Goal: Transaction & Acquisition: Obtain resource

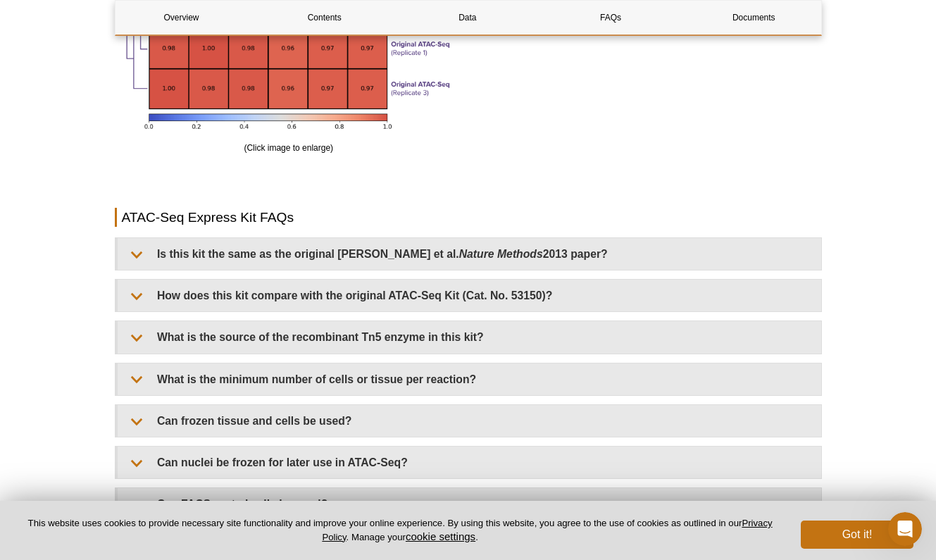
scroll to position [2750, 0]
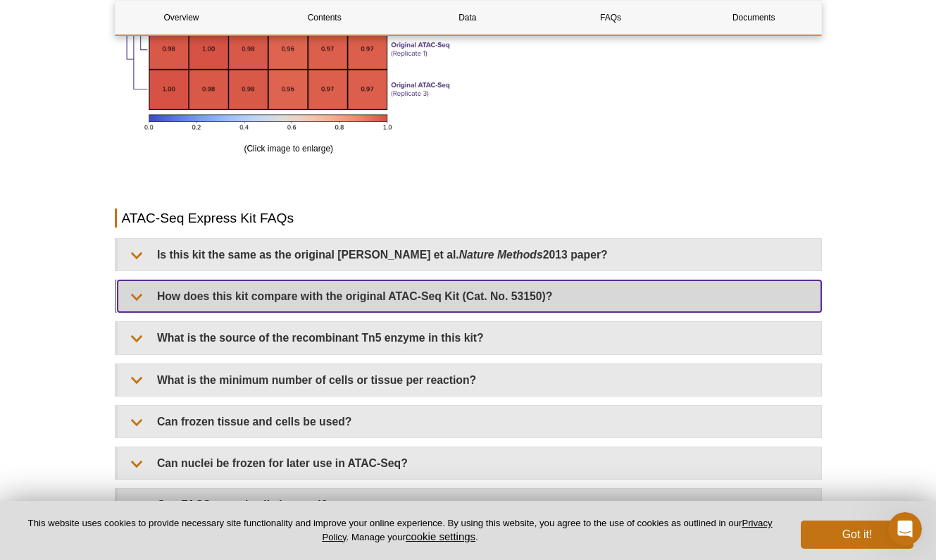
click at [142, 289] on summary "How does this kit compare with the original ATAC-Seq Kit (Cat. No. 53150)?" at bounding box center [469, 296] width 703 height 32
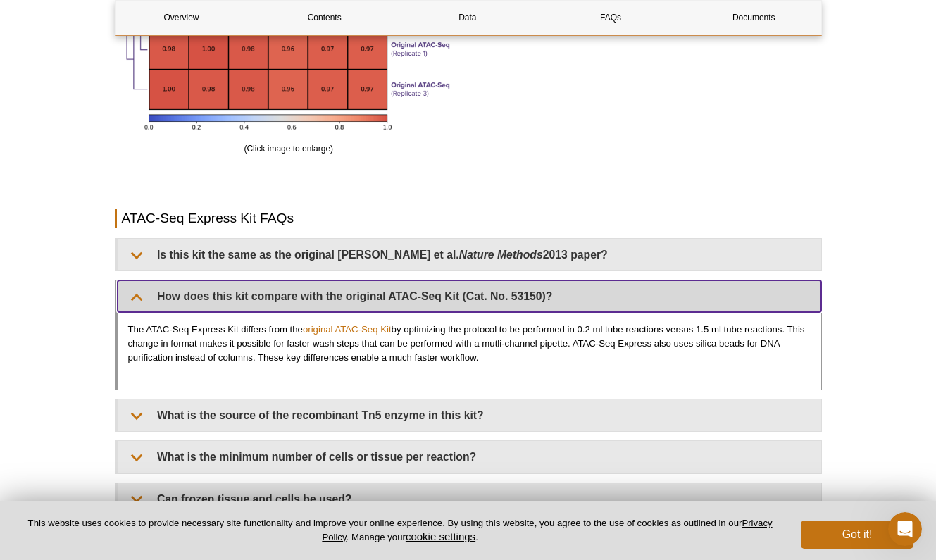
click at [144, 292] on summary "How does this kit compare with the original ATAC-Seq Kit (Cat. No. 53150)?" at bounding box center [469, 296] width 703 height 32
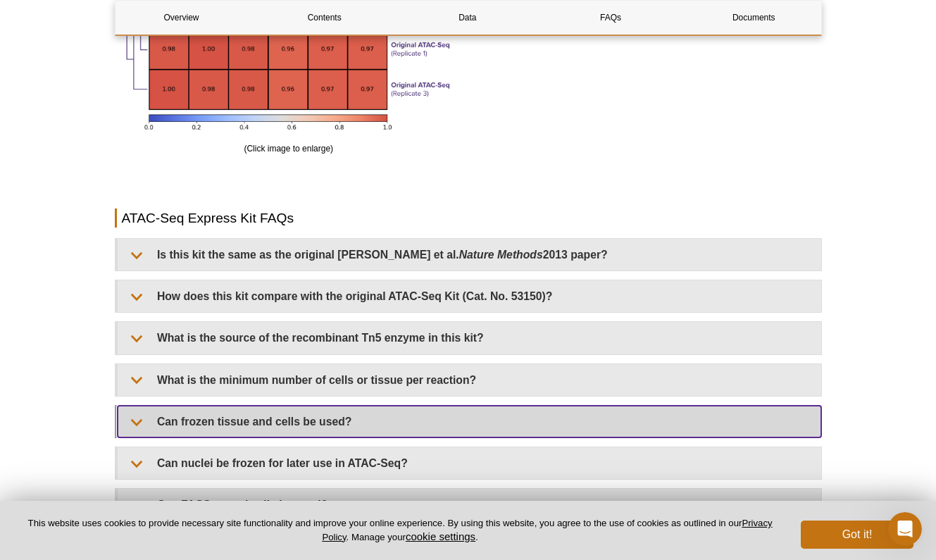
click at [142, 415] on summary "Can frozen tissue and cells be used?" at bounding box center [469, 422] width 703 height 32
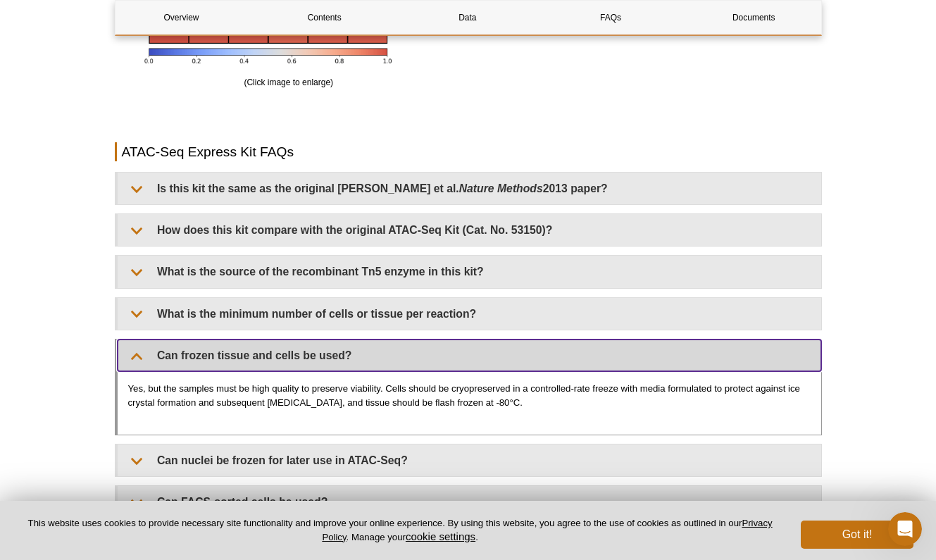
scroll to position [2820, 0]
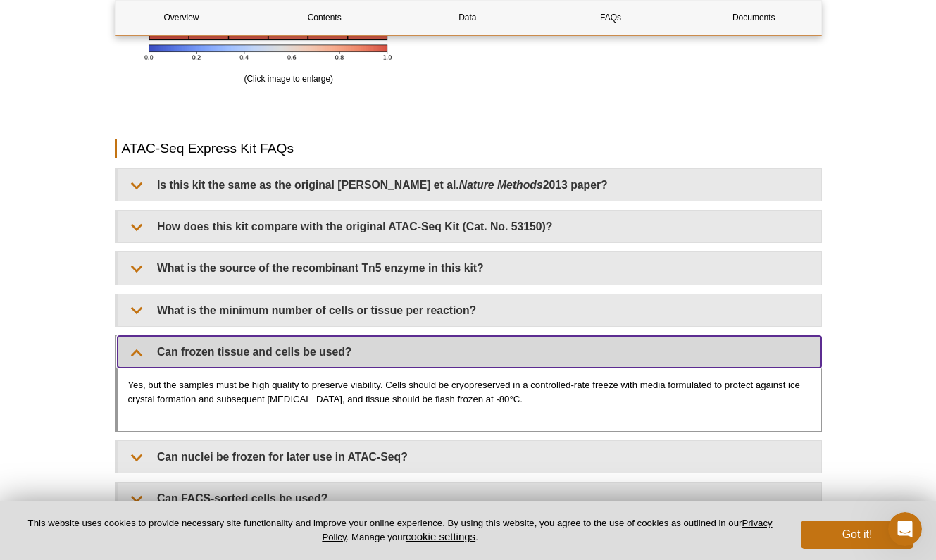
click at [146, 346] on summary "Can frozen tissue and cells be used?" at bounding box center [469, 352] width 703 height 32
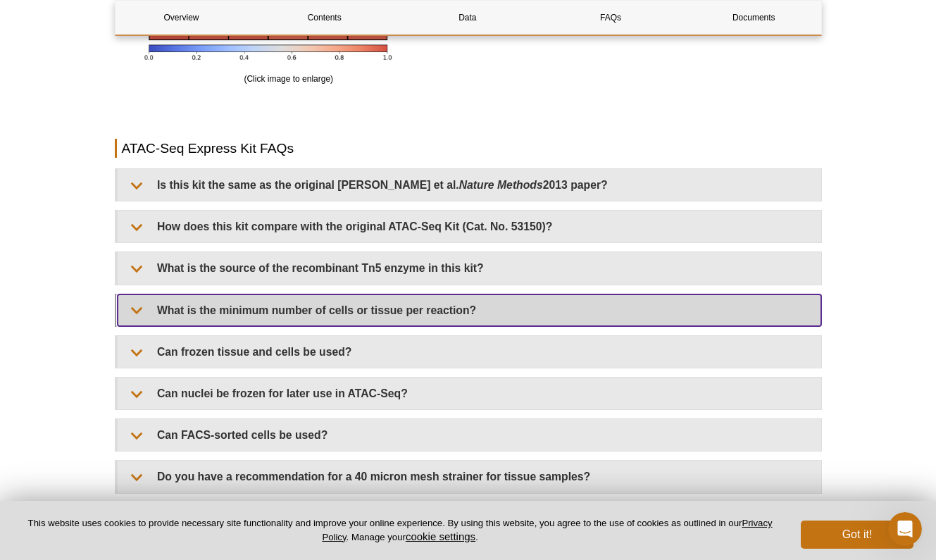
click at [137, 306] on summary "What is the minimum number of cells or tissue per reaction?" at bounding box center [469, 310] width 703 height 32
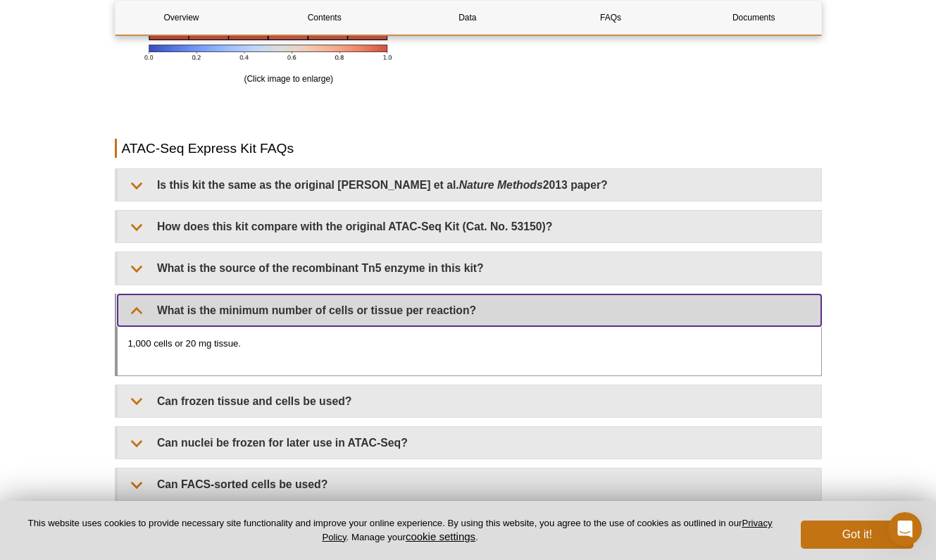
click at [137, 306] on summary "What is the minimum number of cells or tissue per reaction?" at bounding box center [469, 310] width 703 height 32
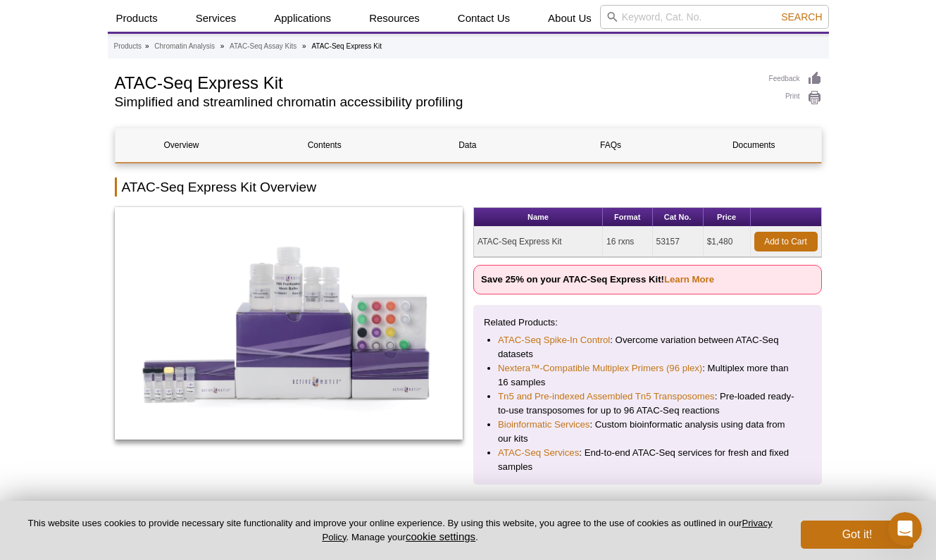
scroll to position [29, 0]
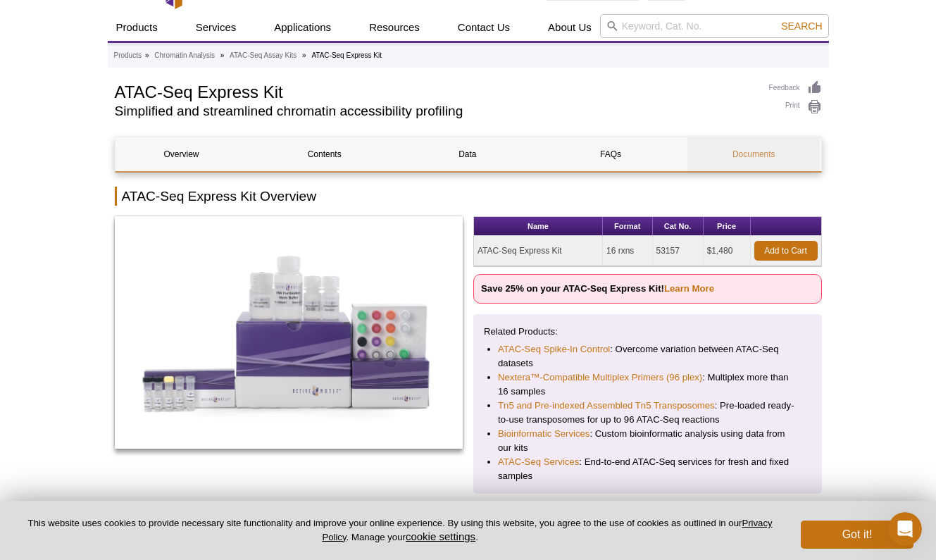
click at [736, 151] on link "Documents" at bounding box center [753, 154] width 132 height 34
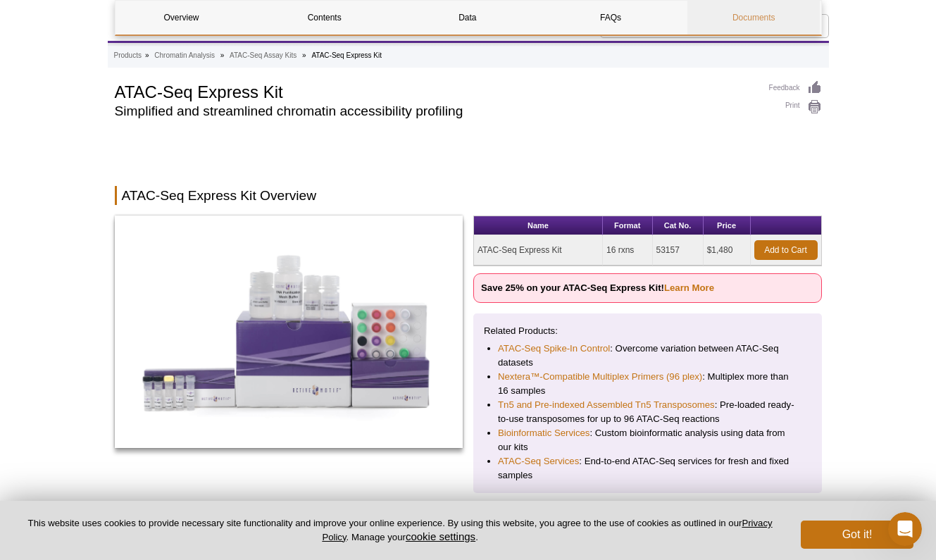
scroll to position [3407, 0]
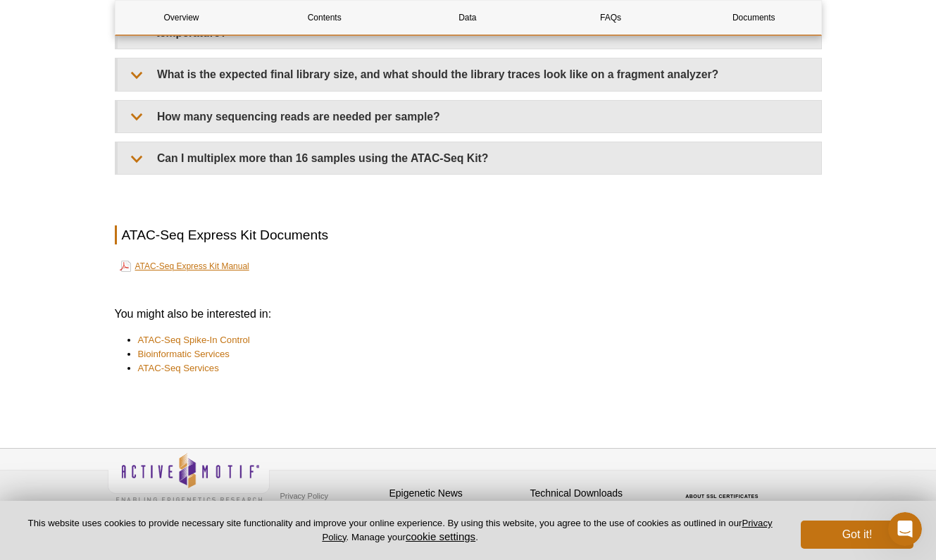
click at [214, 258] on link "ATAC-Seq Express Kit Manual" at bounding box center [185, 266] width 130 height 17
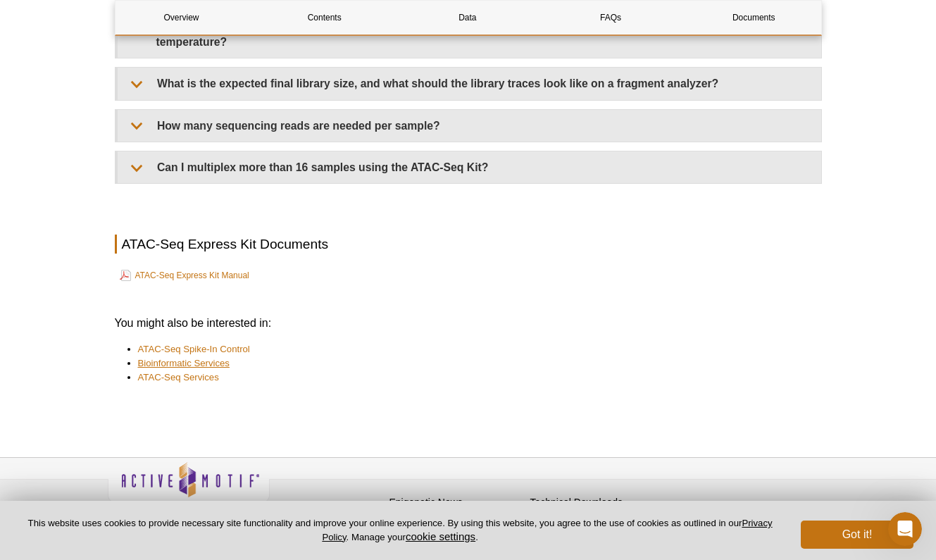
click at [220, 356] on link "Bioinformatic Services" at bounding box center [184, 363] width 92 height 14
click at [199, 370] on link "ATAC-Seq Services" at bounding box center [178, 377] width 81 height 14
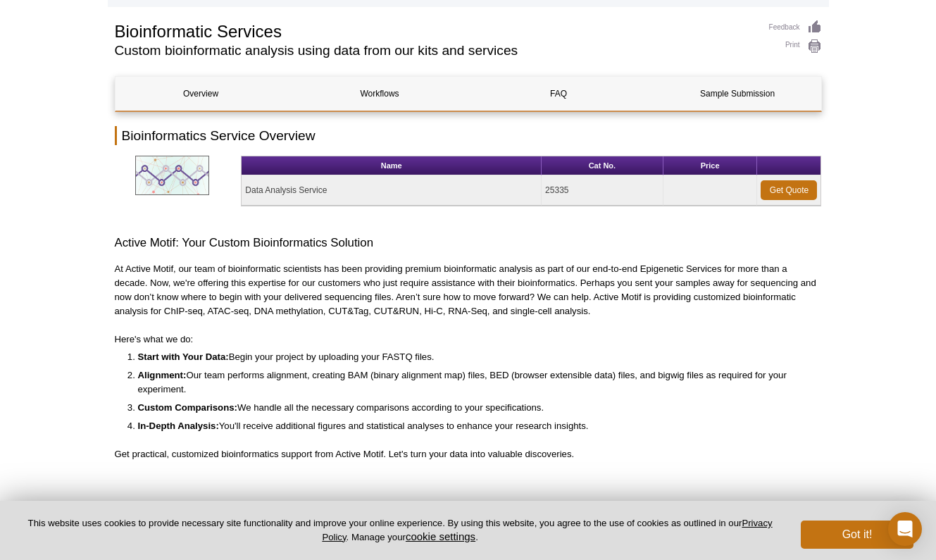
scroll to position [112, 0]
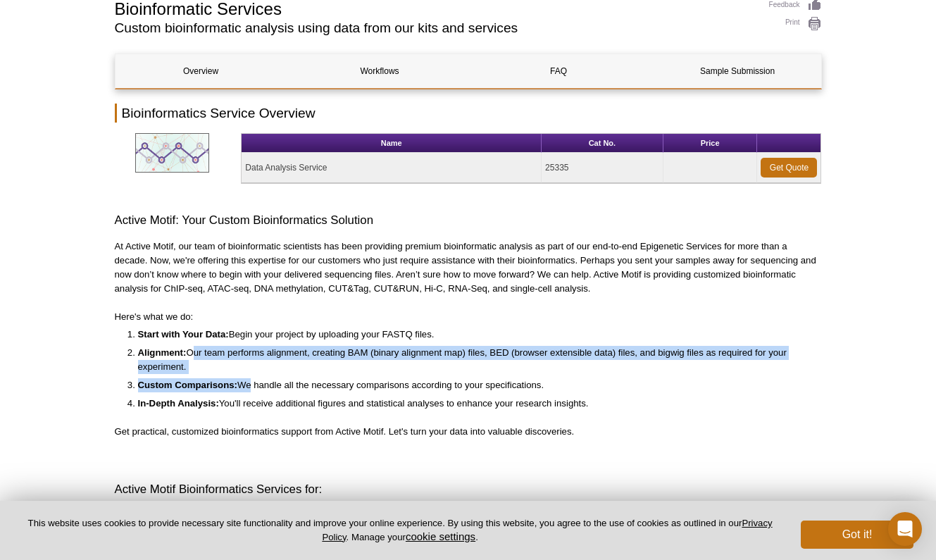
drag, startPoint x: 189, startPoint y: 352, endPoint x: 245, endPoint y: 385, distance: 64.7
click at [245, 385] on ol "Start with Your Data: Begin your project by uploading your FASTQ files. Alignme…" at bounding box center [461, 368] width 693 height 83
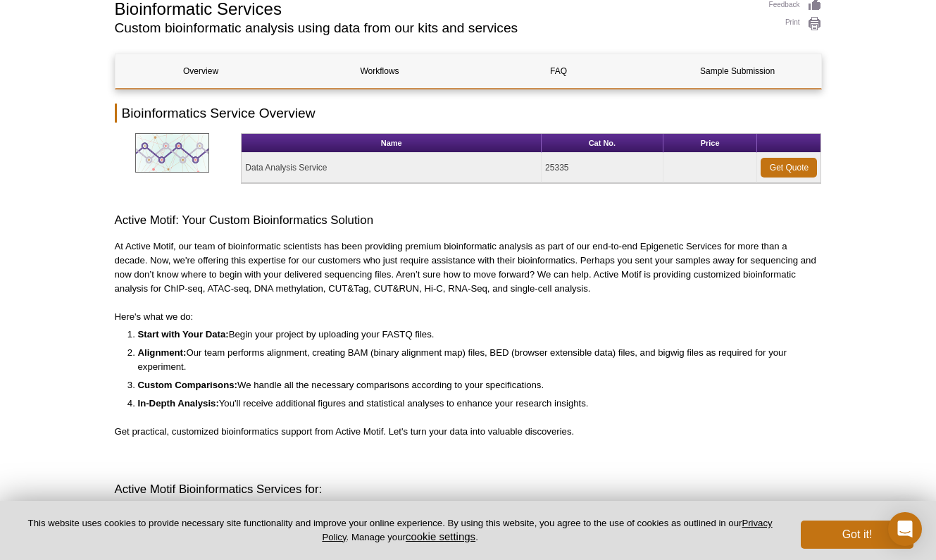
click at [317, 398] on li "In-Depth Analysis: You'll receive additional figures and statistical analyses t…" at bounding box center [473, 403] width 670 height 14
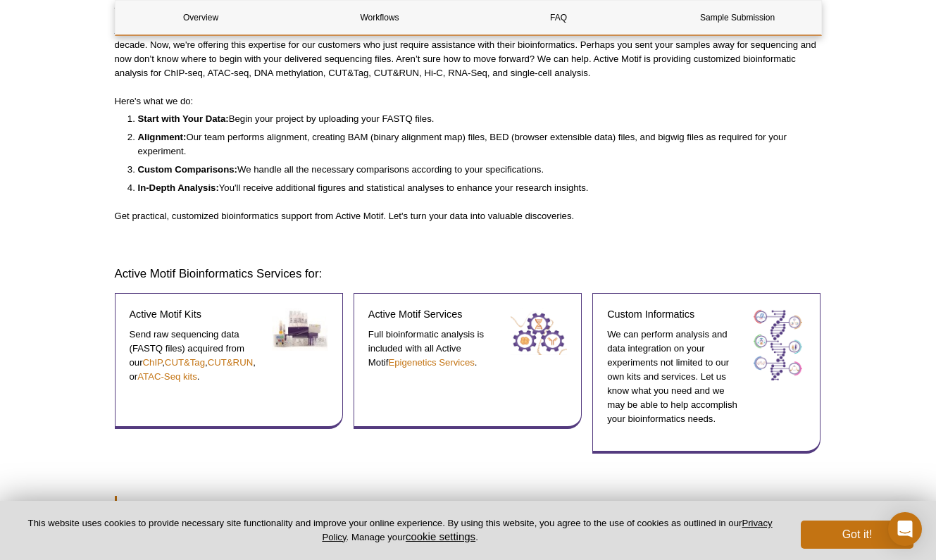
scroll to position [225, 0]
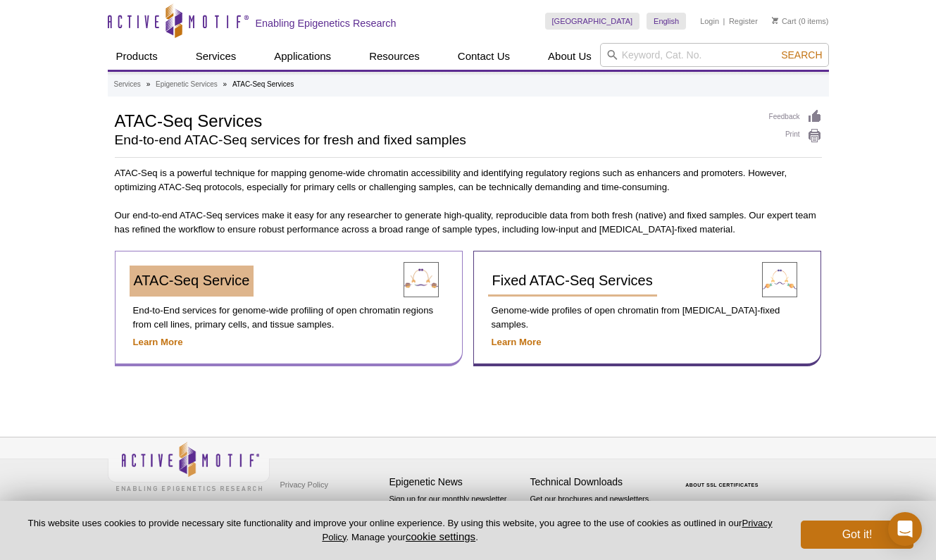
click at [226, 280] on span "ATAC-Seq Service" at bounding box center [192, 280] width 116 height 15
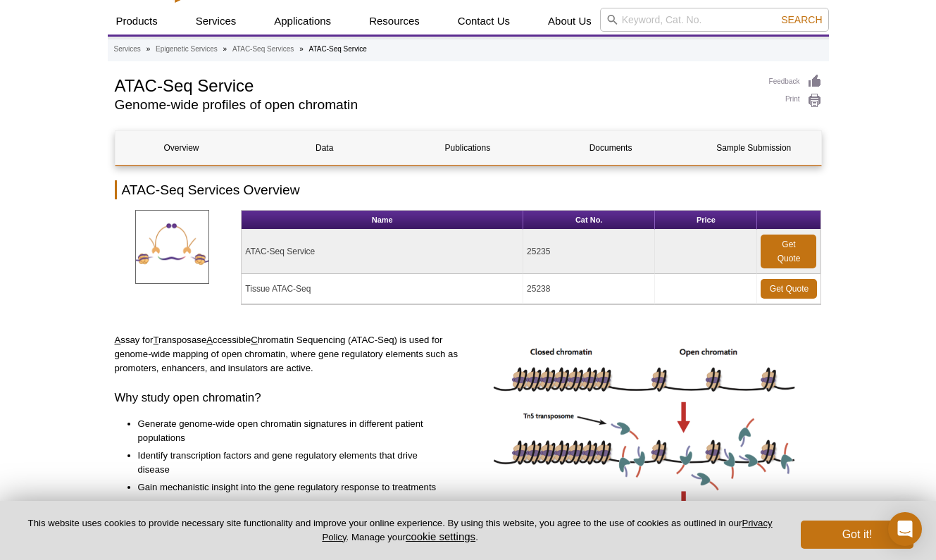
scroll to position [37, 0]
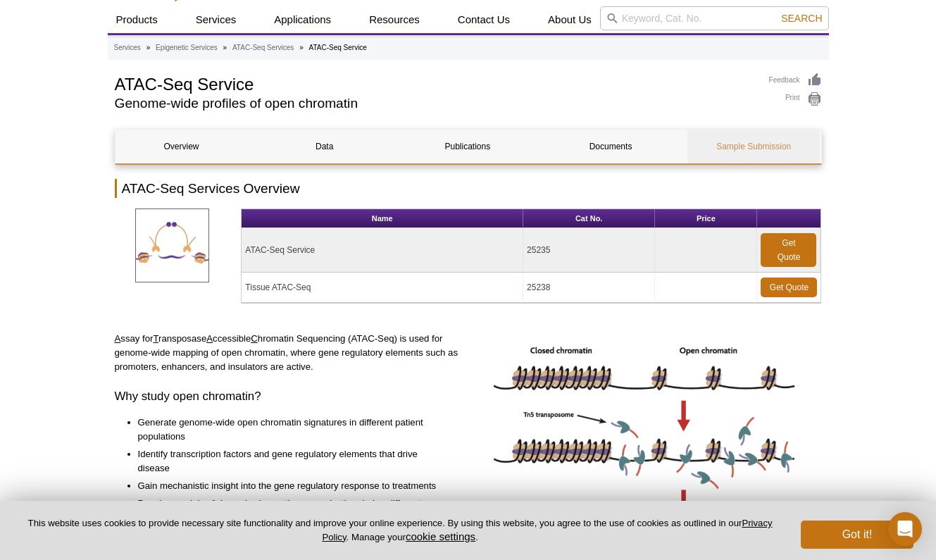
click at [722, 143] on link "Sample Submission" at bounding box center [753, 147] width 132 height 34
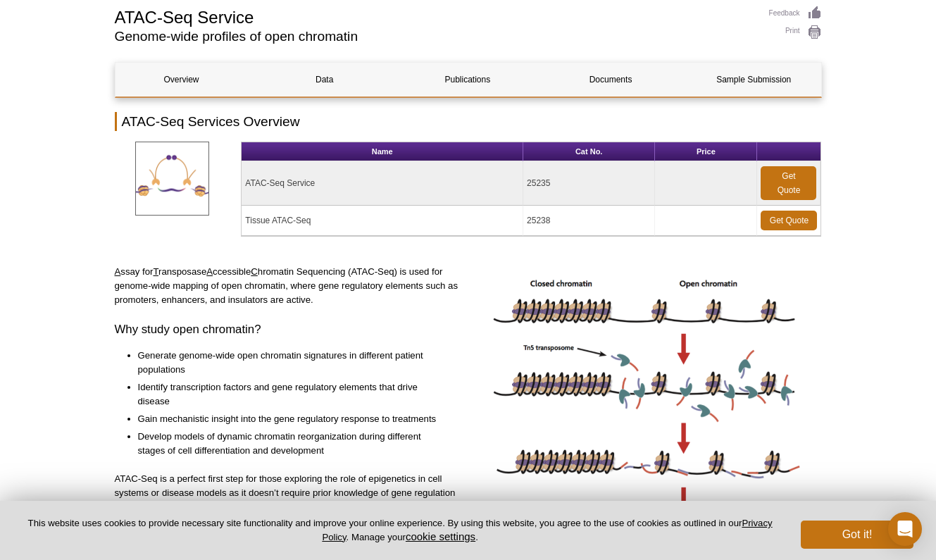
scroll to position [103, 0]
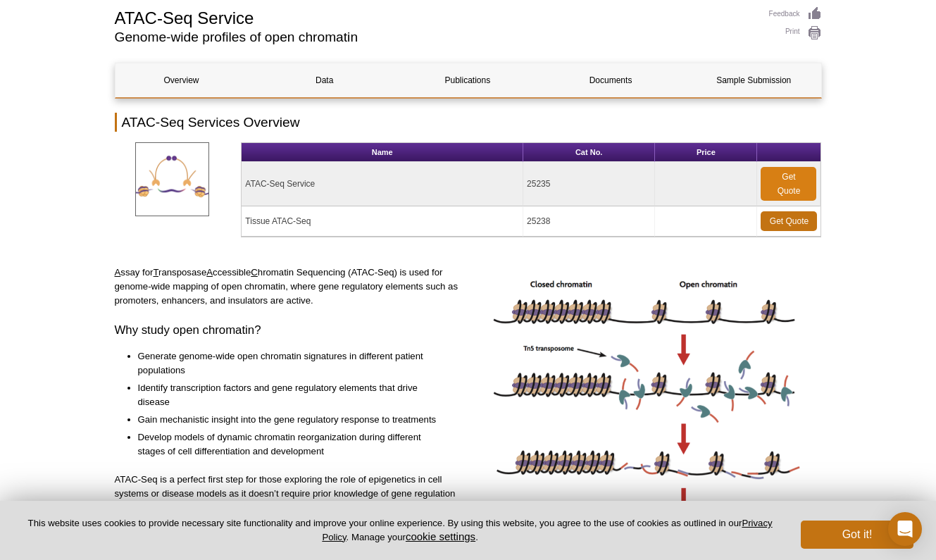
click at [792, 174] on link "Get Quote" at bounding box center [788, 184] width 56 height 34
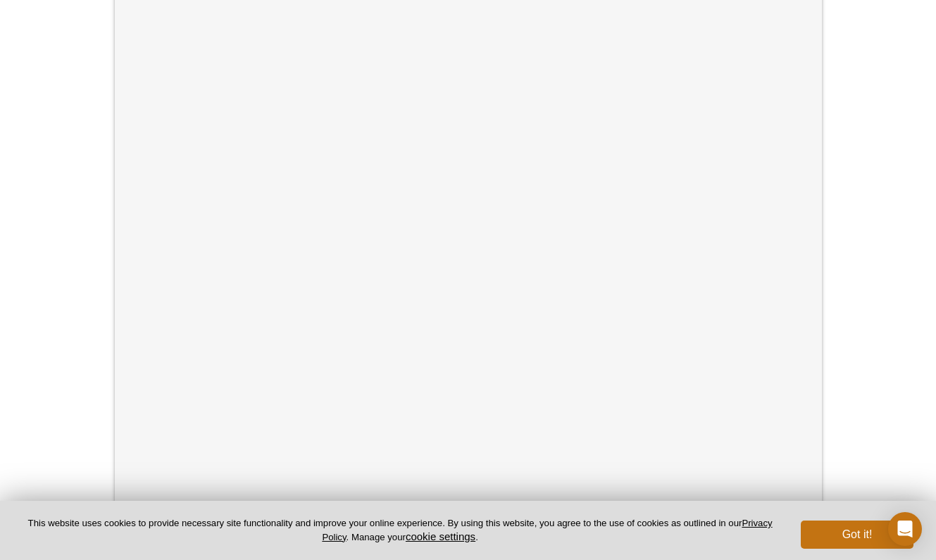
scroll to position [348, 0]
